Goal: Task Accomplishment & Management: Use online tool/utility

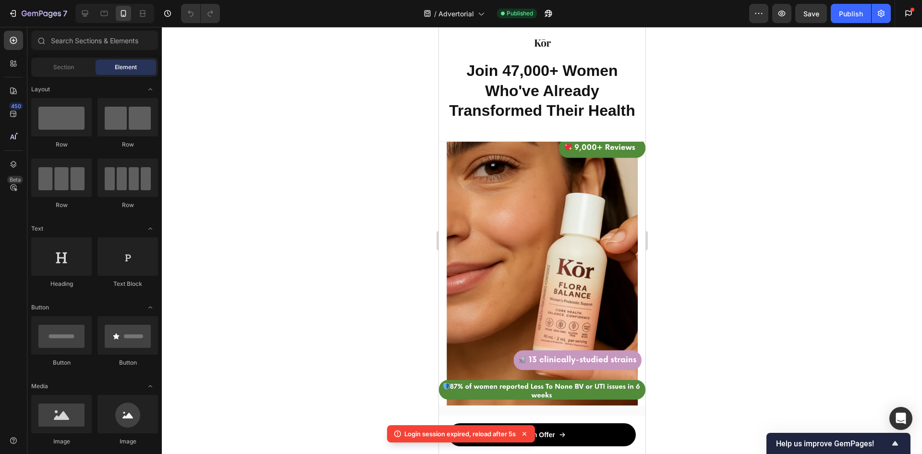
scroll to position [2136, 0]
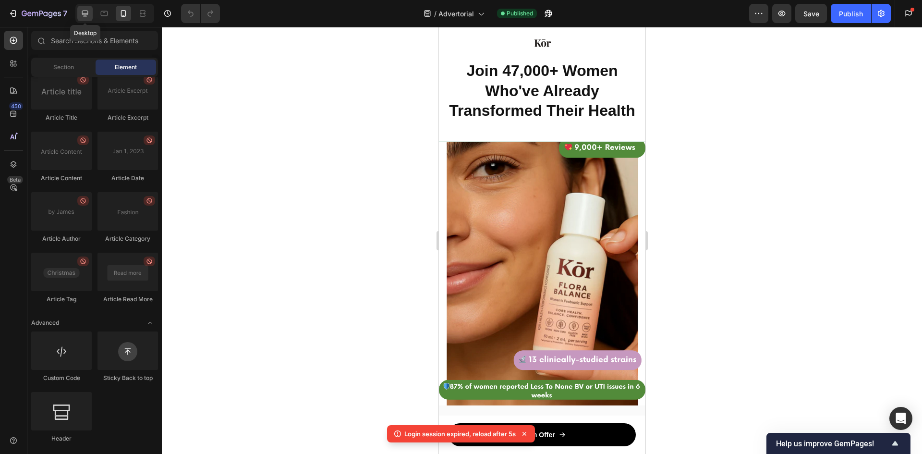
click at [84, 11] on icon at bounding box center [85, 14] width 6 height 6
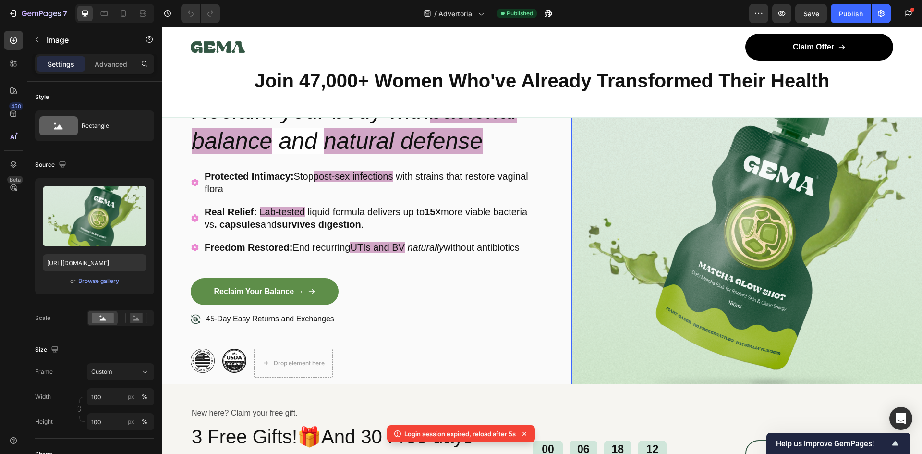
click at [679, 265] on img at bounding box center [747, 225] width 351 height 414
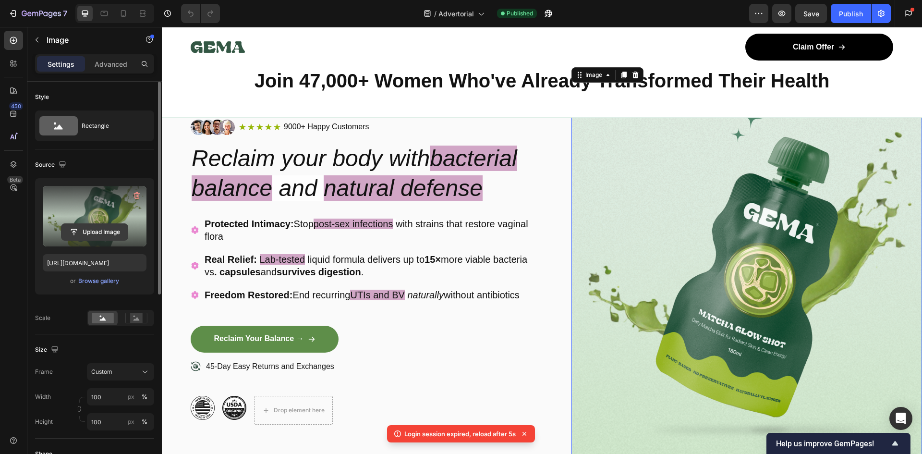
click at [97, 224] on input "file" at bounding box center [94, 232] width 66 height 16
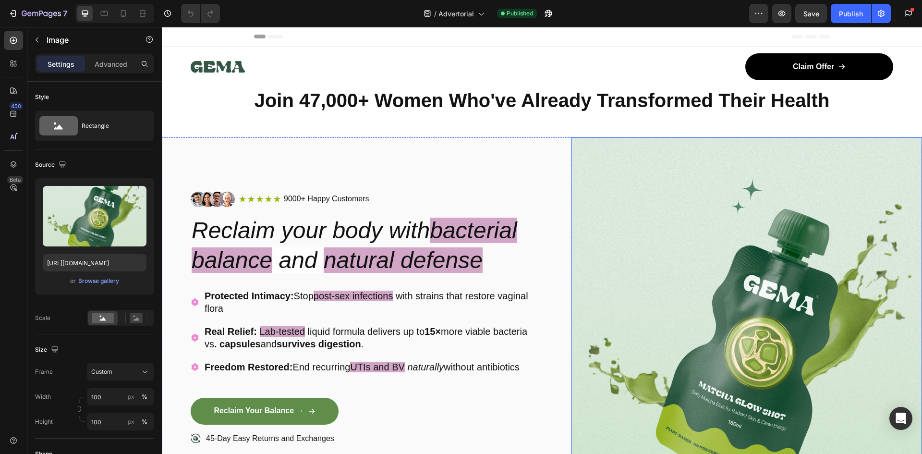
click at [674, 268] on img at bounding box center [747, 344] width 351 height 414
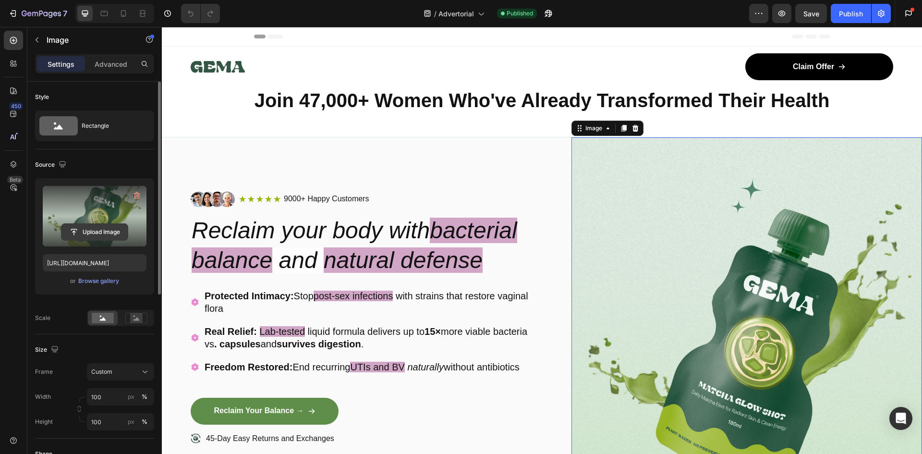
click at [90, 226] on input "file" at bounding box center [94, 232] width 66 height 16
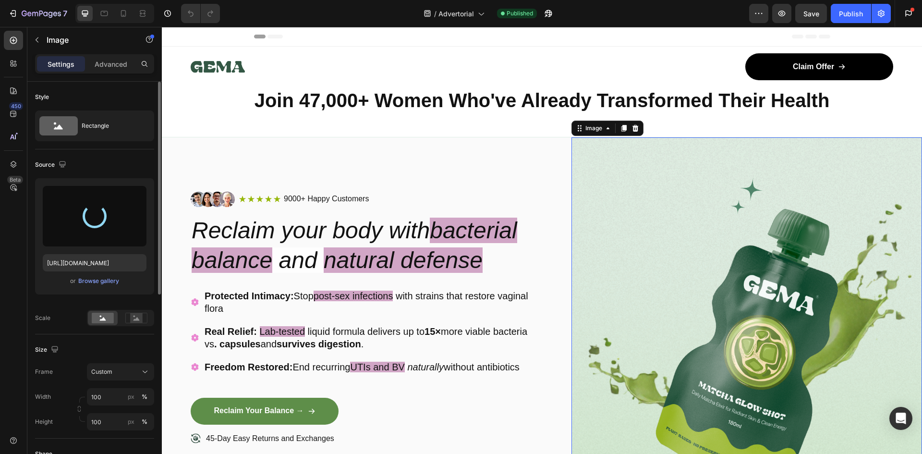
type input "[URL][DOMAIN_NAME]"
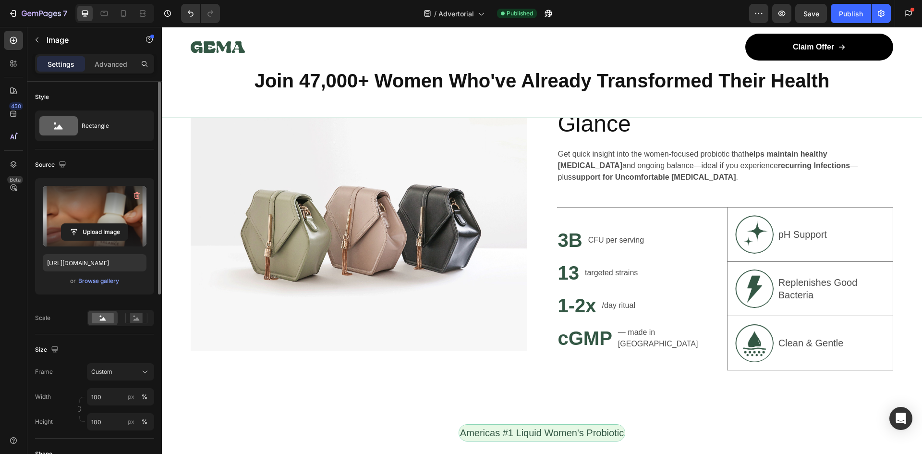
scroll to position [817, 0]
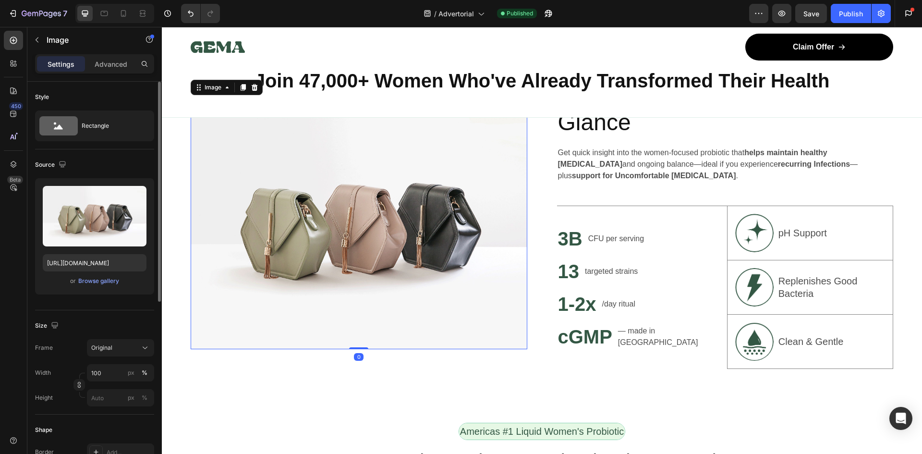
click at [388, 244] on img at bounding box center [359, 223] width 337 height 252
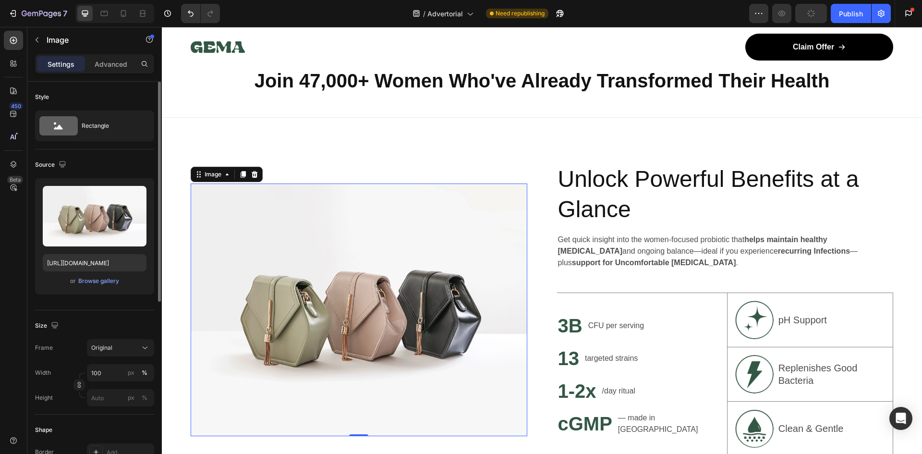
scroll to position [720, 0]
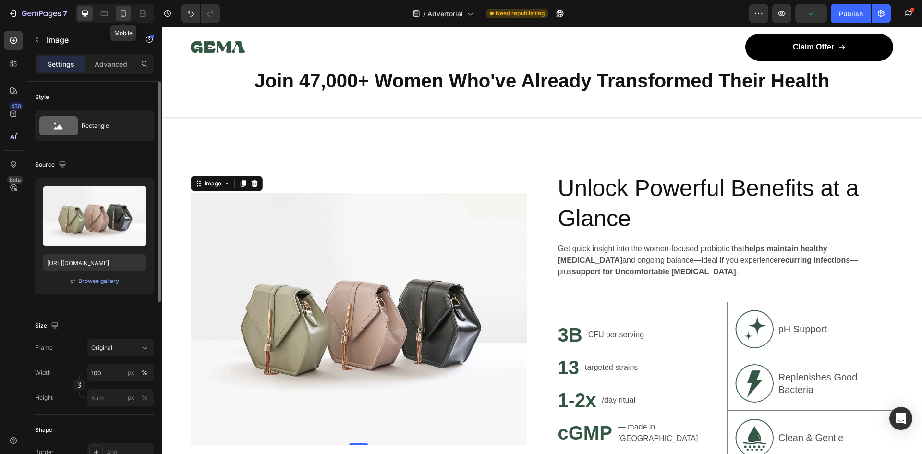
click at [128, 13] on icon at bounding box center [124, 14] width 10 height 10
type input "[URL][DOMAIN_NAME]"
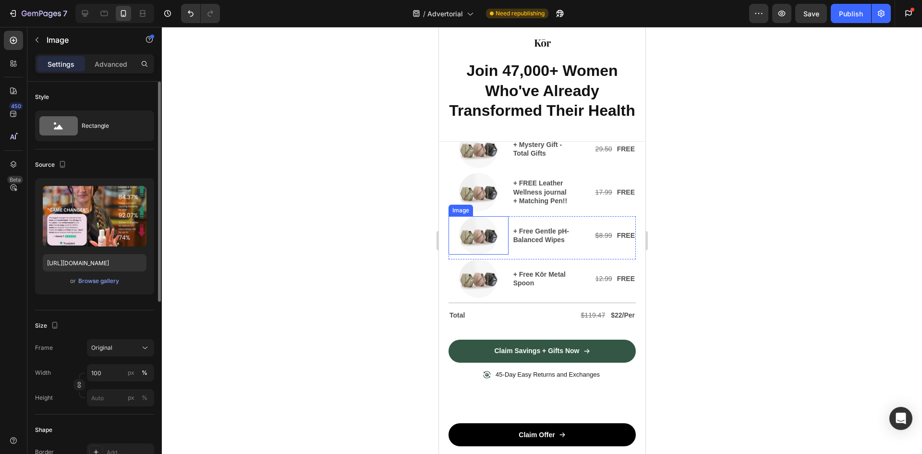
scroll to position [3891, 0]
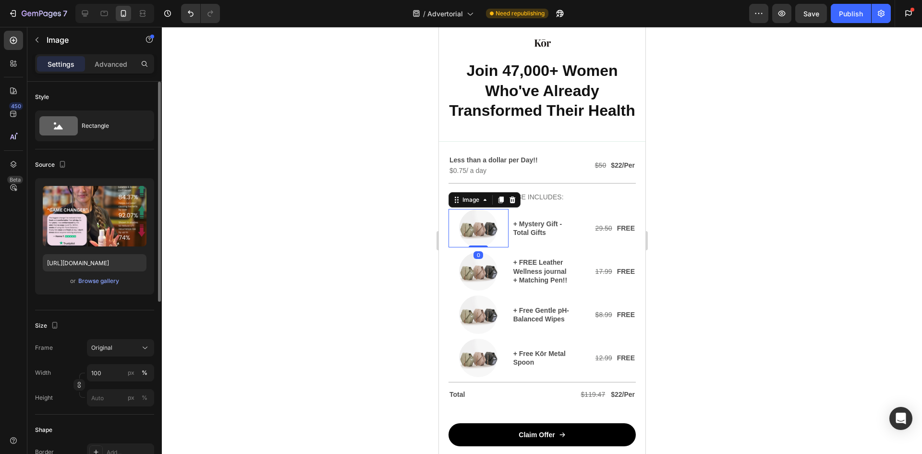
click at [473, 221] on img at bounding box center [478, 228] width 38 height 38
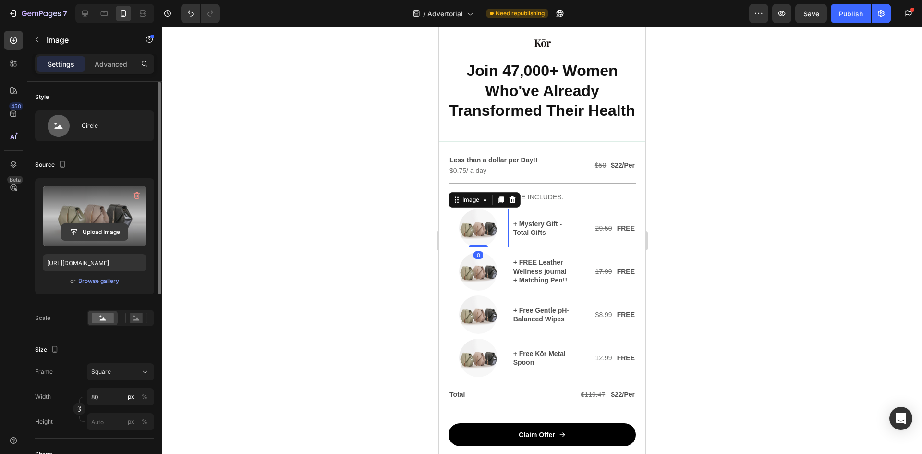
click at [99, 230] on input "file" at bounding box center [94, 232] width 66 height 16
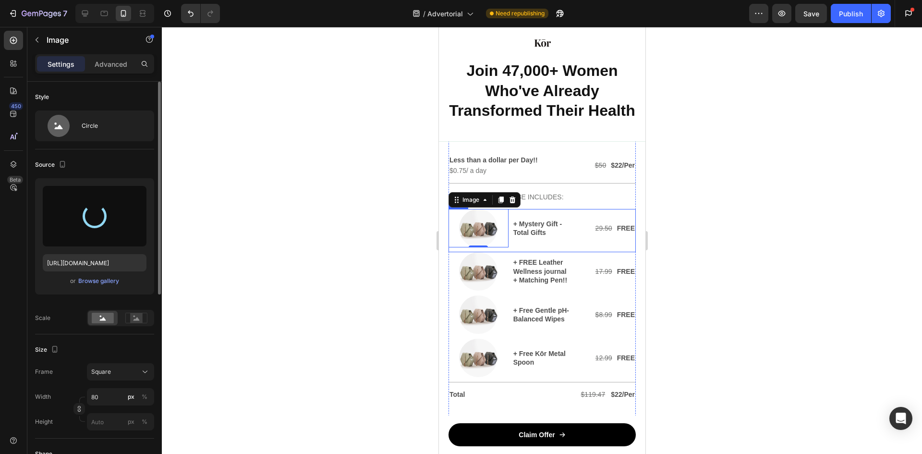
type input "[URL][DOMAIN_NAME]"
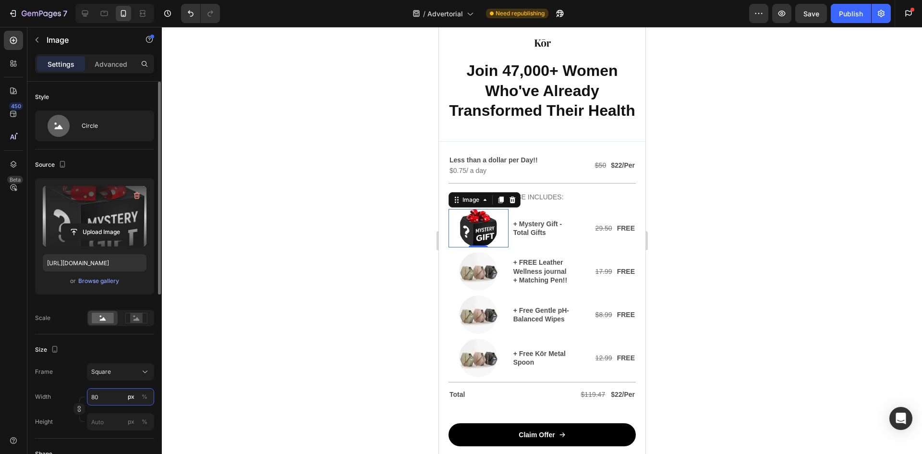
type input "9"
type input "90"
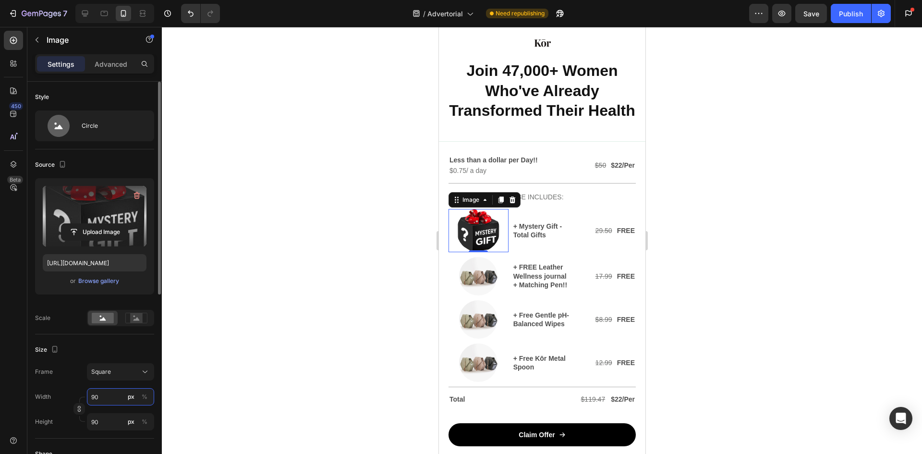
type input "9"
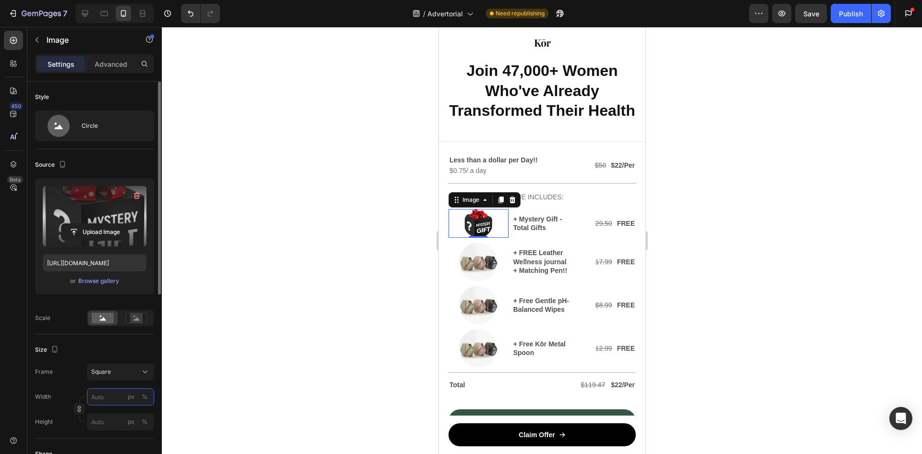
type input "9"
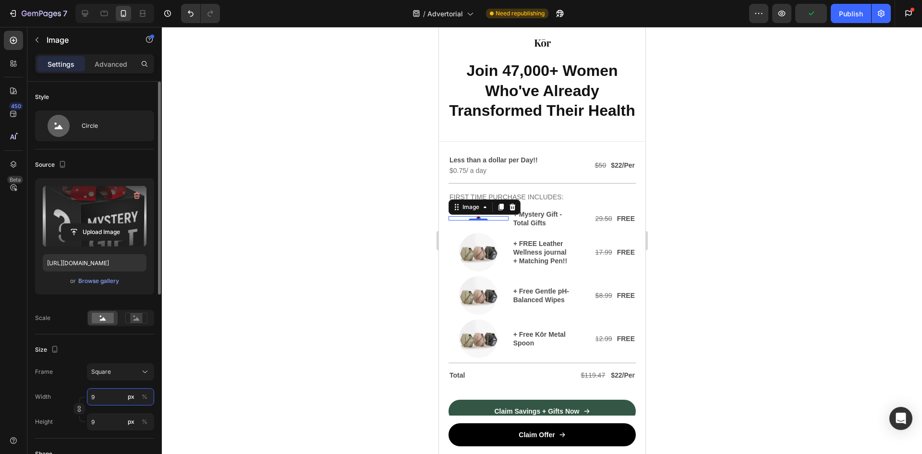
type input "95"
type input "950"
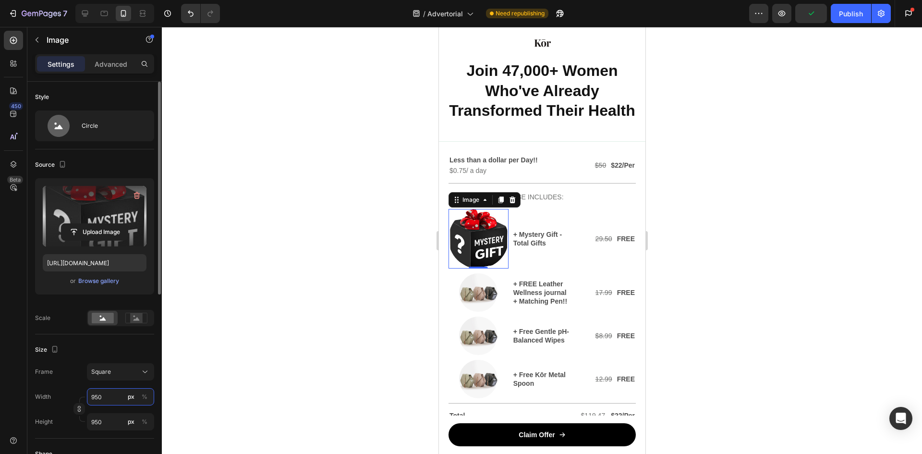
click at [105, 391] on input "950" at bounding box center [120, 396] width 67 height 17
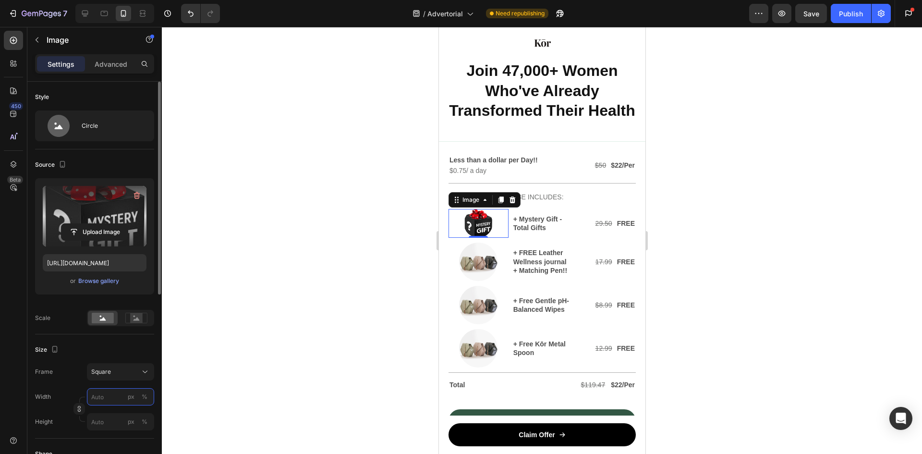
type input "5"
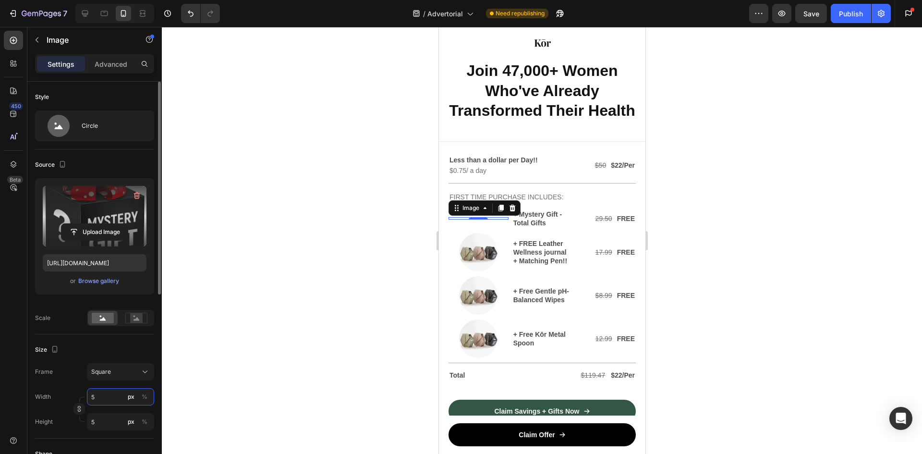
type input "50"
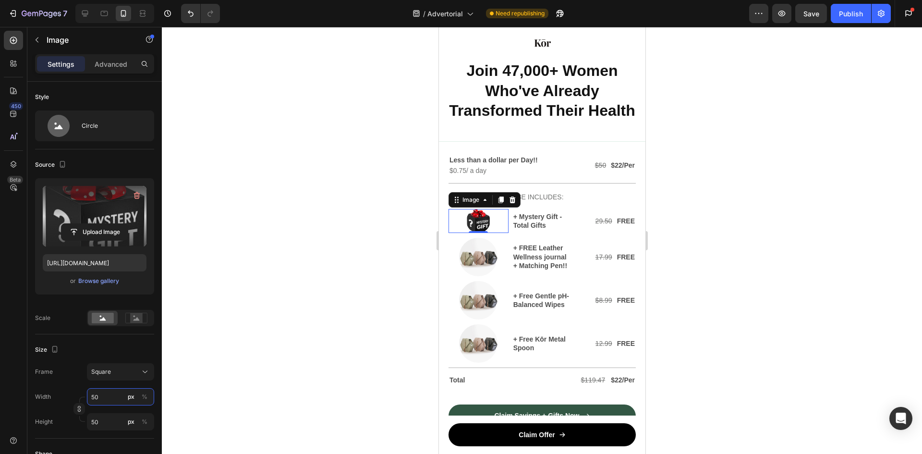
type input "50"
click at [750, 291] on div at bounding box center [542, 240] width 760 height 427
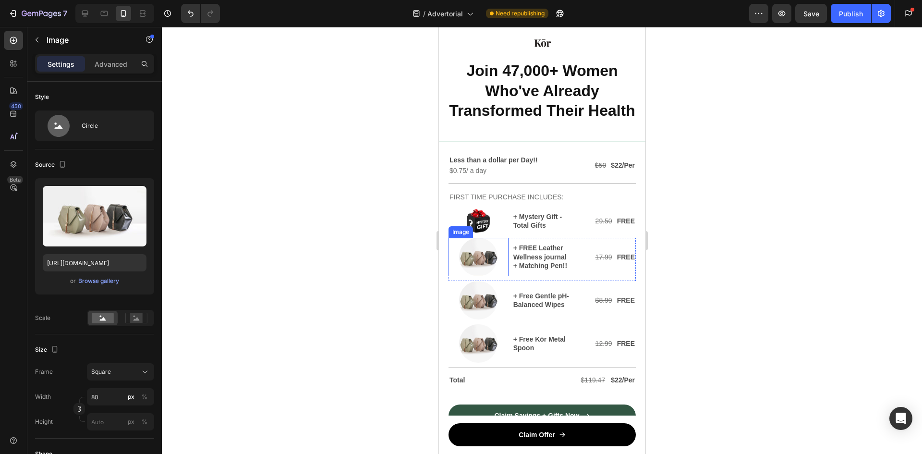
click at [475, 260] on img at bounding box center [478, 257] width 38 height 38
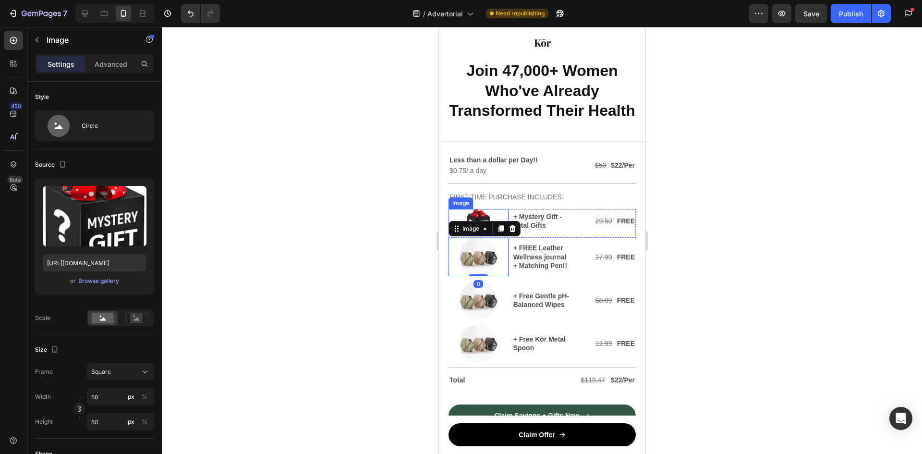
click at [480, 213] on img at bounding box center [478, 221] width 24 height 24
click at [478, 258] on img at bounding box center [478, 257] width 38 height 38
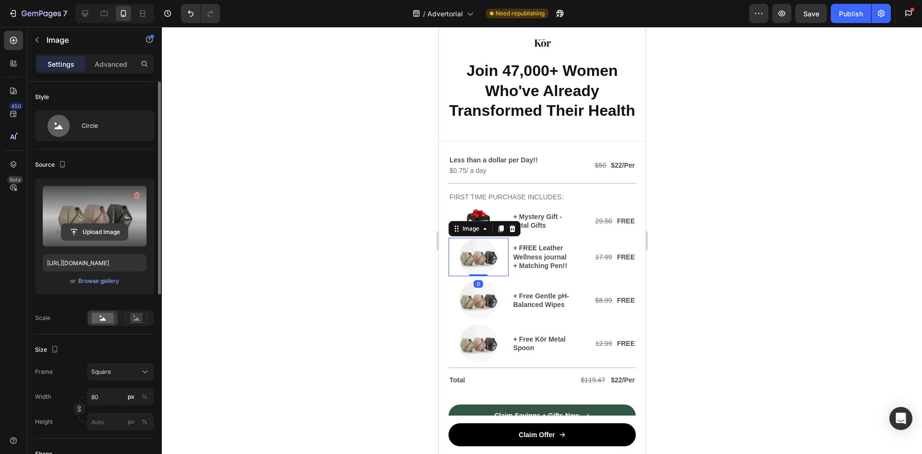
click at [95, 228] on input "file" at bounding box center [94, 232] width 66 height 16
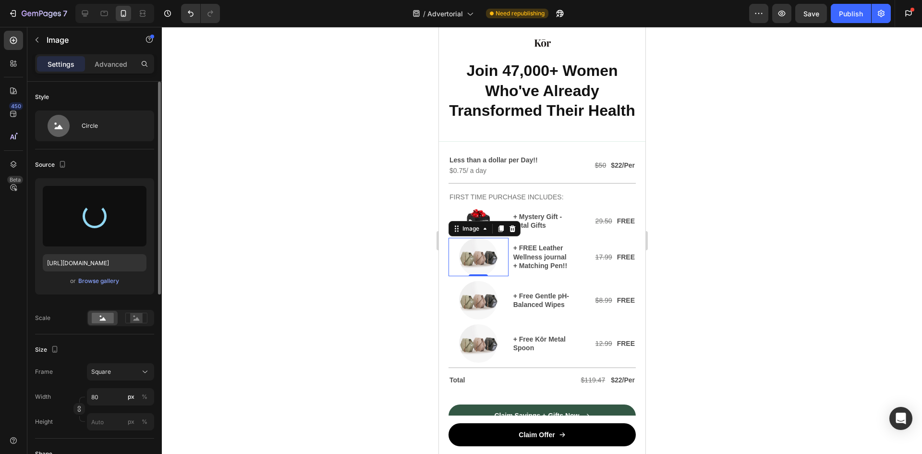
type input "[URL][DOMAIN_NAME]"
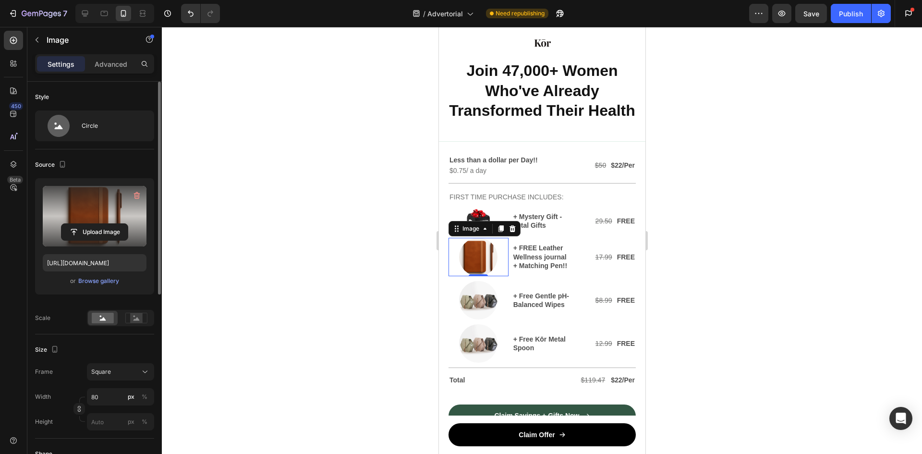
click at [724, 264] on div at bounding box center [542, 240] width 760 height 427
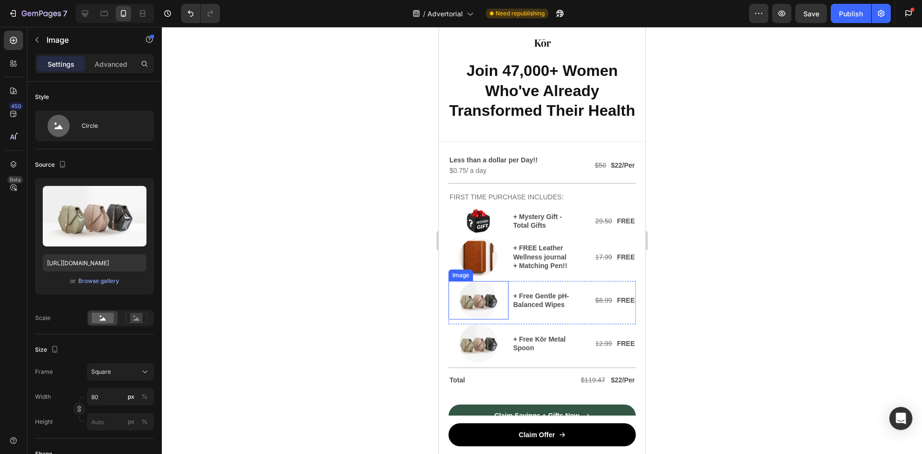
click at [481, 299] on img at bounding box center [478, 300] width 38 height 38
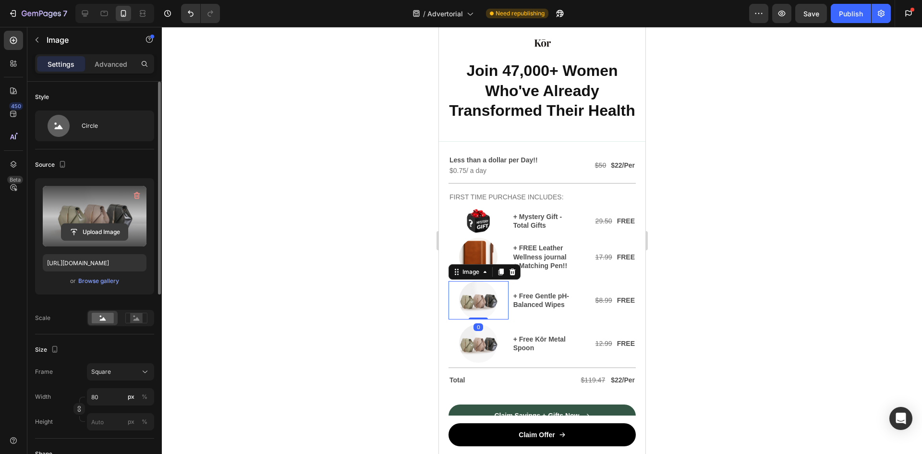
click at [98, 227] on input "file" at bounding box center [94, 232] width 66 height 16
click at [98, 231] on input "file" at bounding box center [94, 232] width 66 height 16
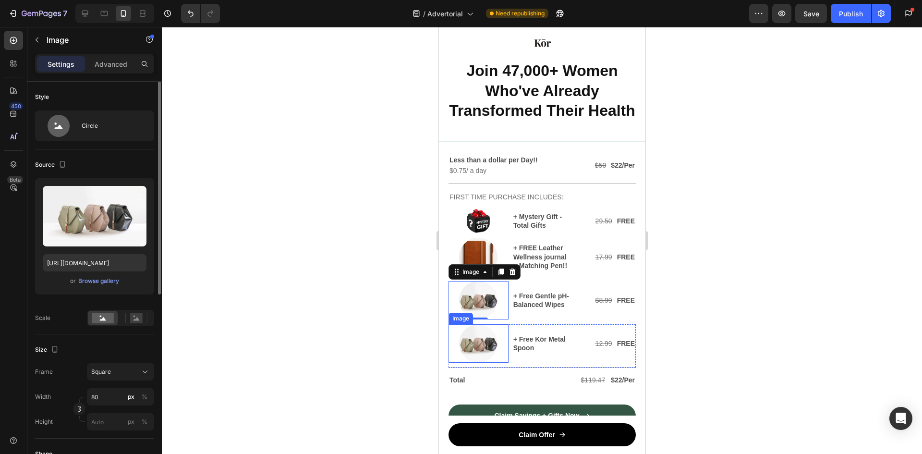
click at [476, 335] on img at bounding box center [478, 343] width 38 height 38
click at [465, 298] on img at bounding box center [478, 300] width 38 height 38
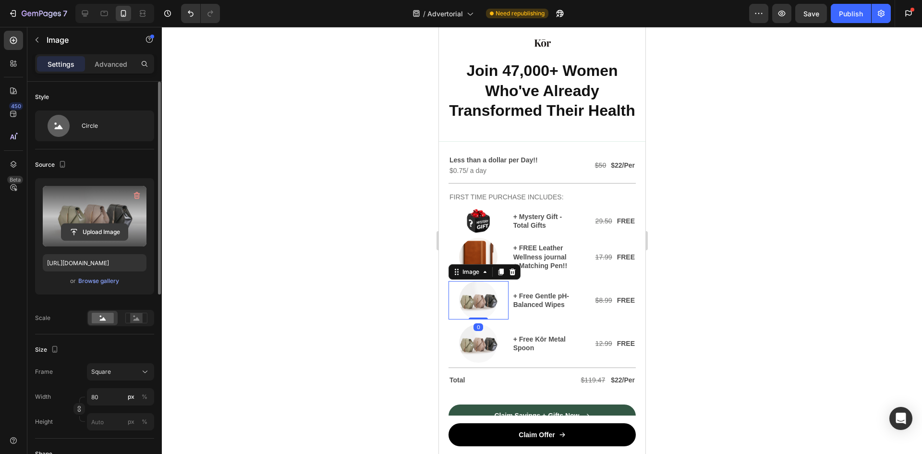
click at [88, 230] on input "file" at bounding box center [94, 232] width 66 height 16
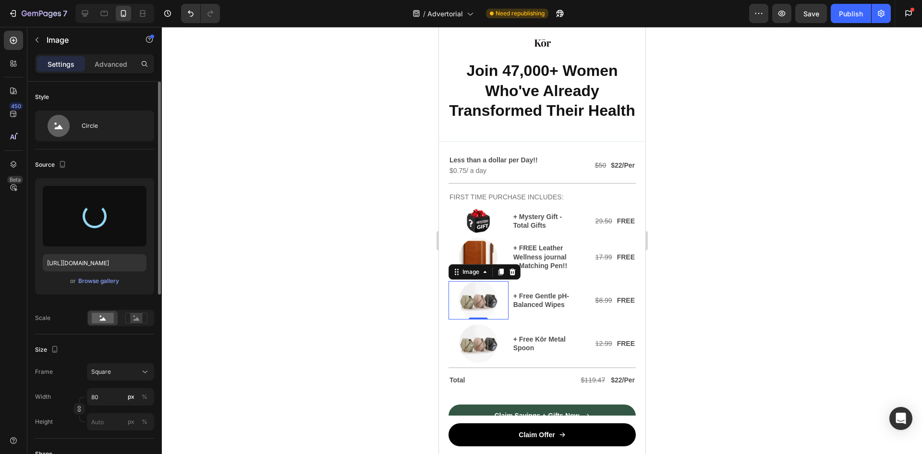
type input "[URL][DOMAIN_NAME]"
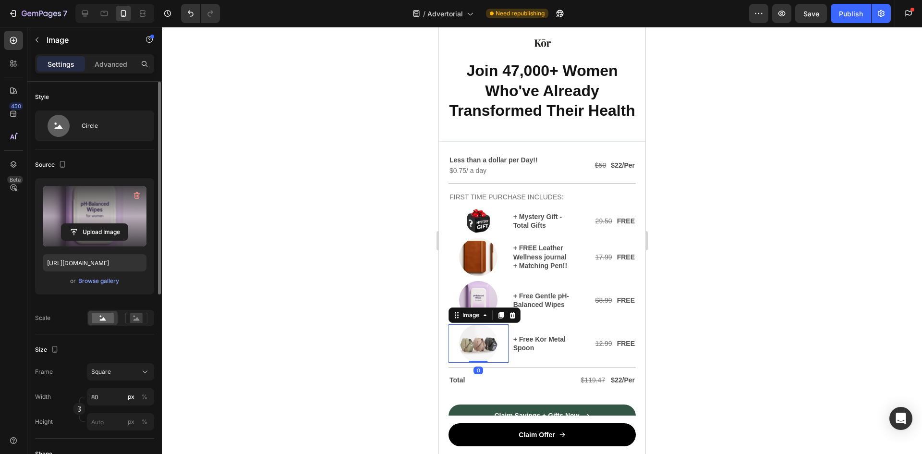
click at [473, 339] on img at bounding box center [478, 343] width 38 height 38
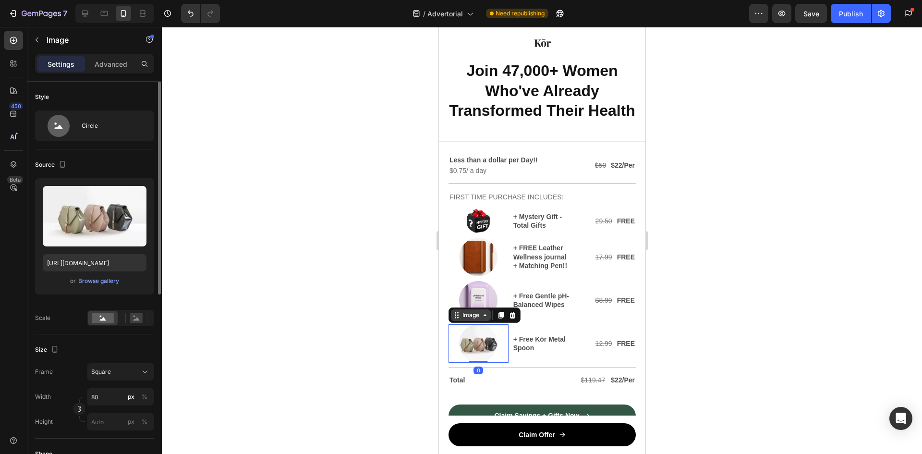
click at [463, 314] on div "Image" at bounding box center [470, 315] width 21 height 9
click at [481, 347] on img at bounding box center [478, 343] width 38 height 38
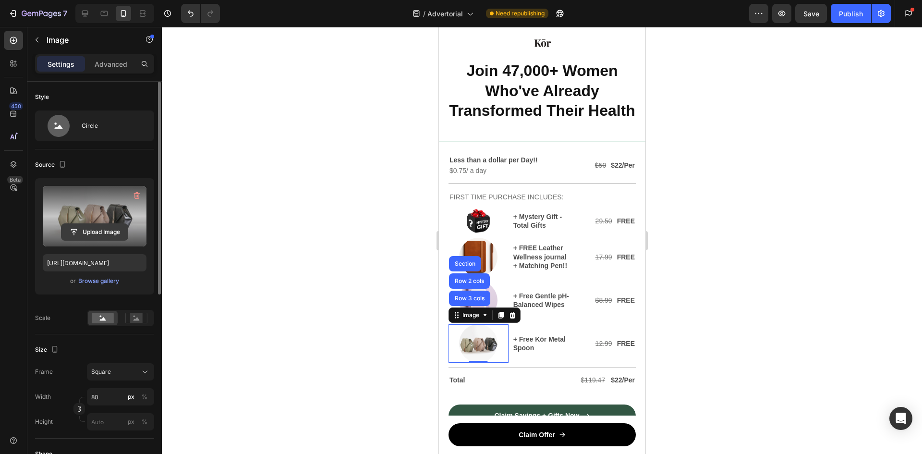
click at [96, 229] on input "file" at bounding box center [94, 232] width 66 height 16
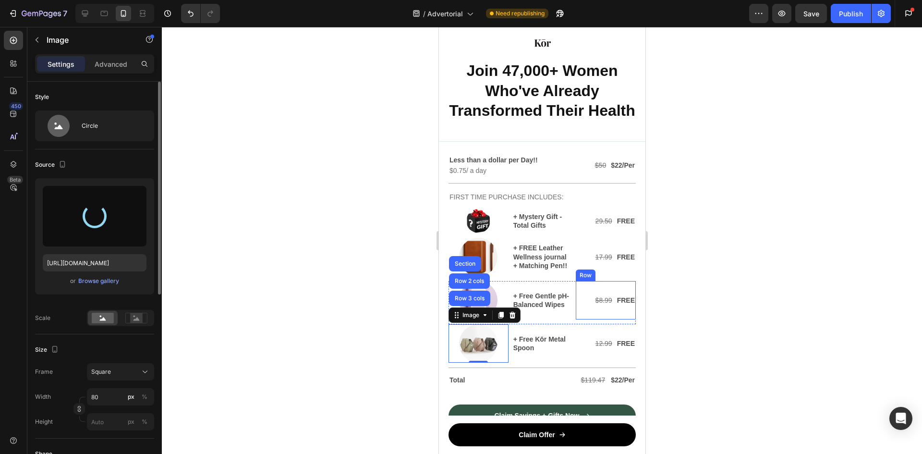
type input "[URL][DOMAIN_NAME]"
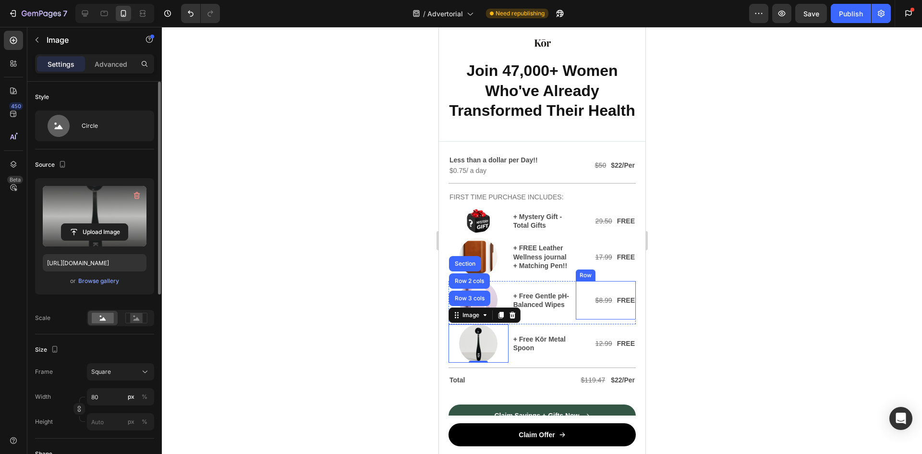
click at [726, 307] on div at bounding box center [542, 240] width 760 height 427
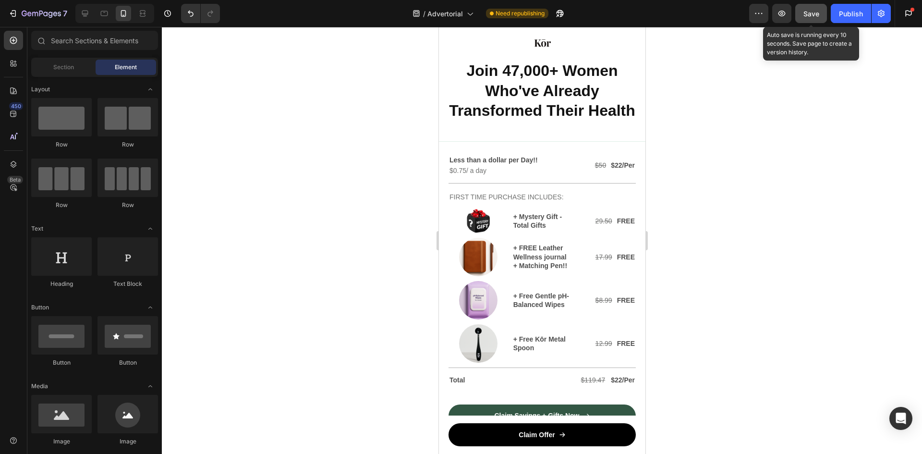
click at [814, 13] on span "Save" at bounding box center [812, 14] width 16 height 8
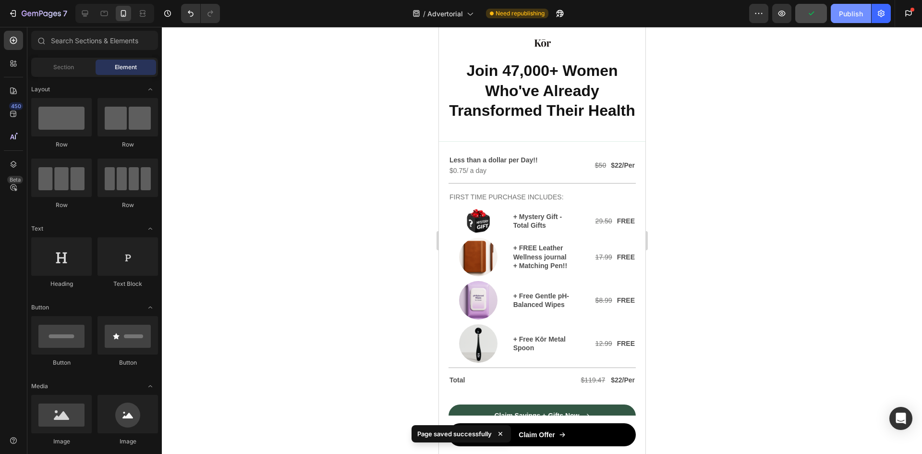
click at [842, 15] on div "Publish" at bounding box center [851, 14] width 24 height 10
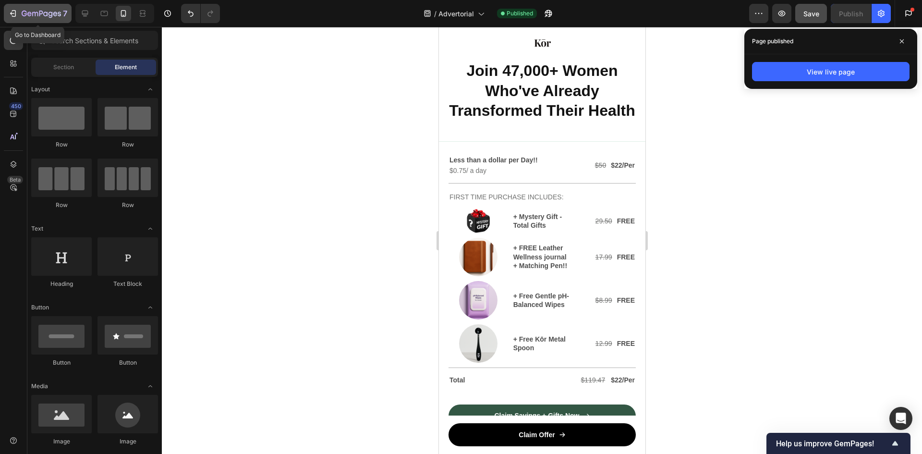
click at [12, 13] on icon "button" at bounding box center [12, 13] width 4 height 3
